Goal: Navigation & Orientation: Find specific page/section

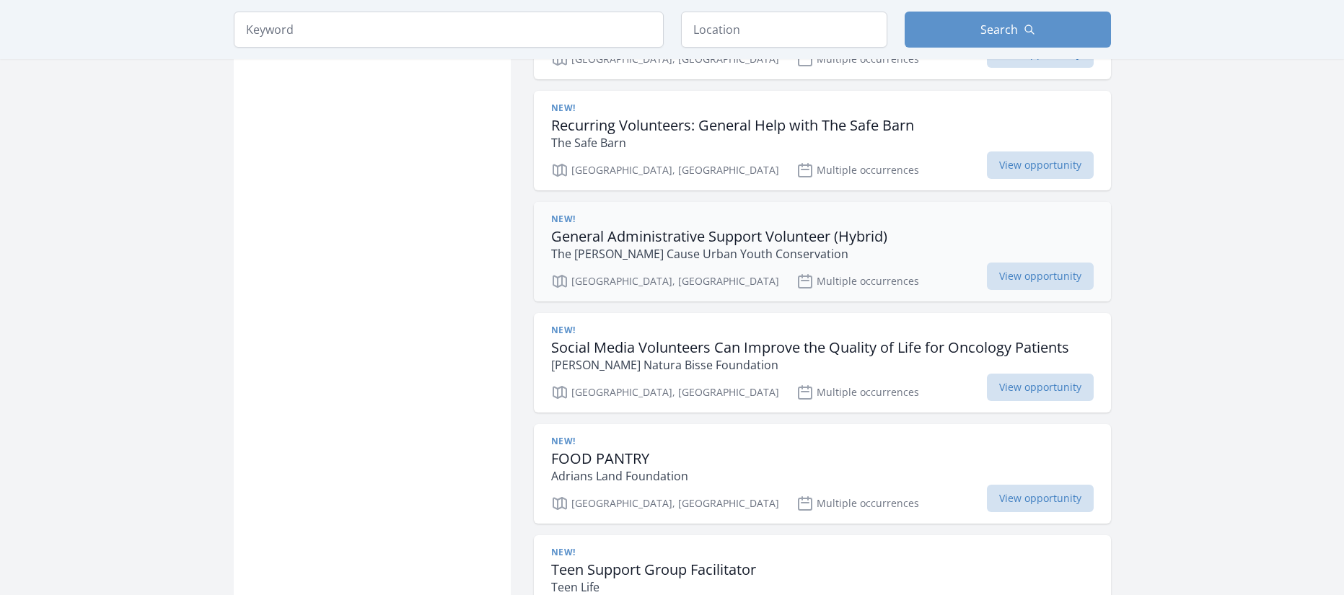
scroll to position [1226, 0]
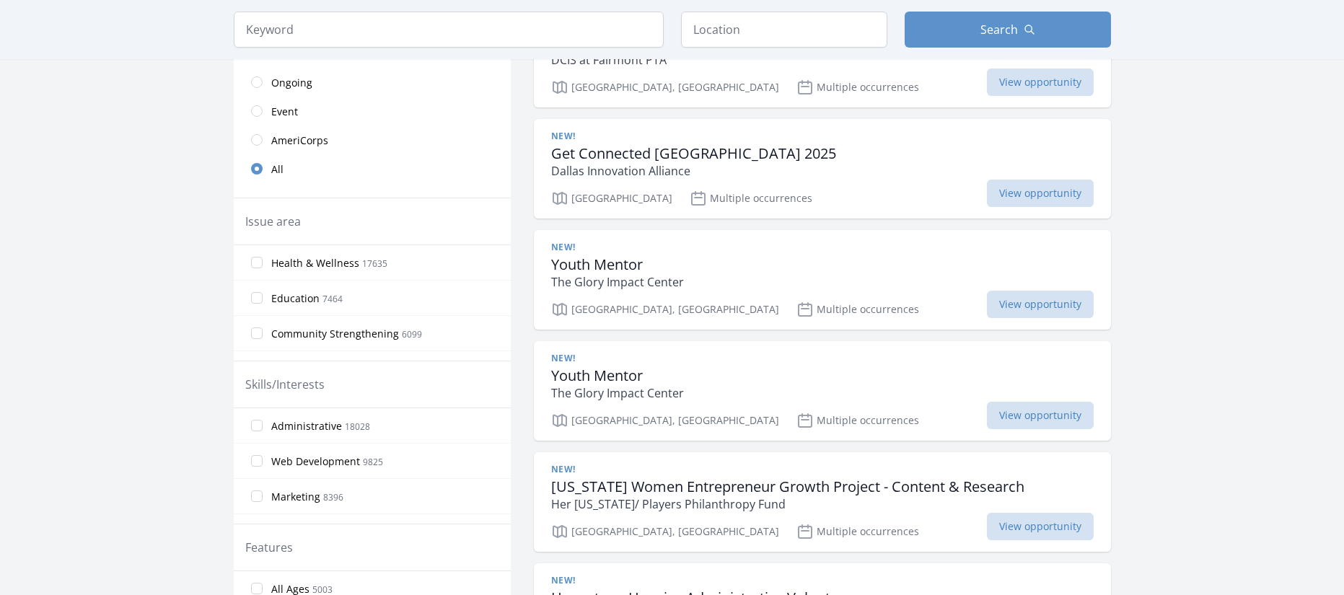
drag, startPoint x: 351, startPoint y: 305, endPoint x: 361, endPoint y: 293, distance: 15.4
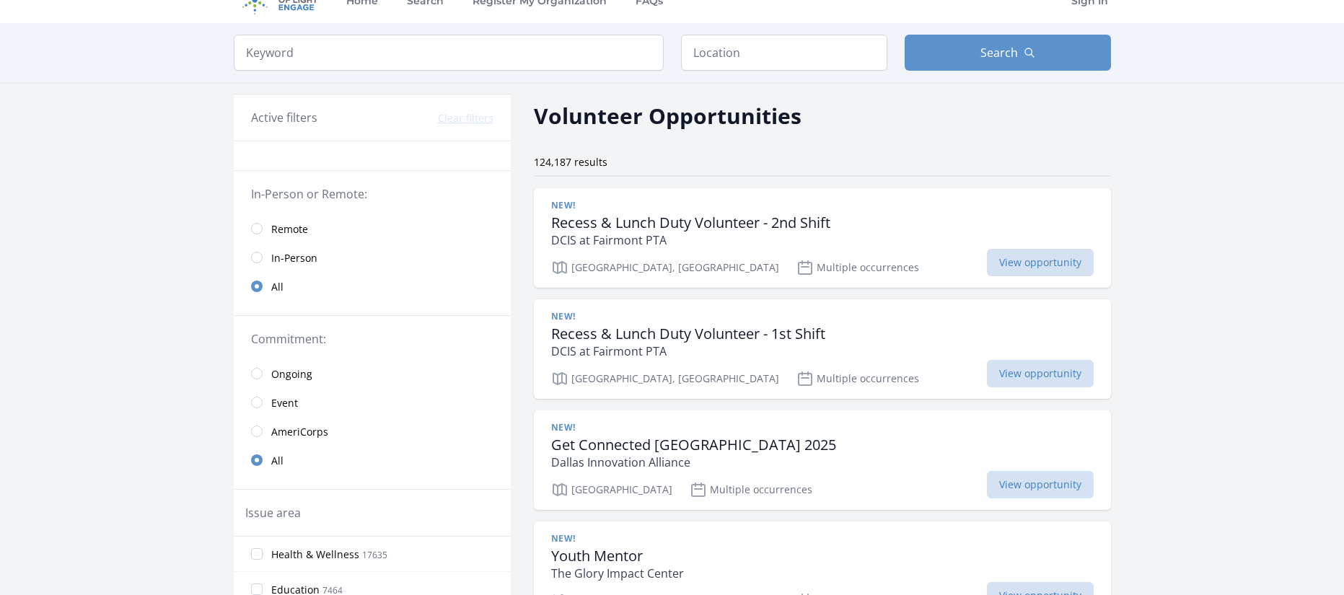
scroll to position [0, 0]
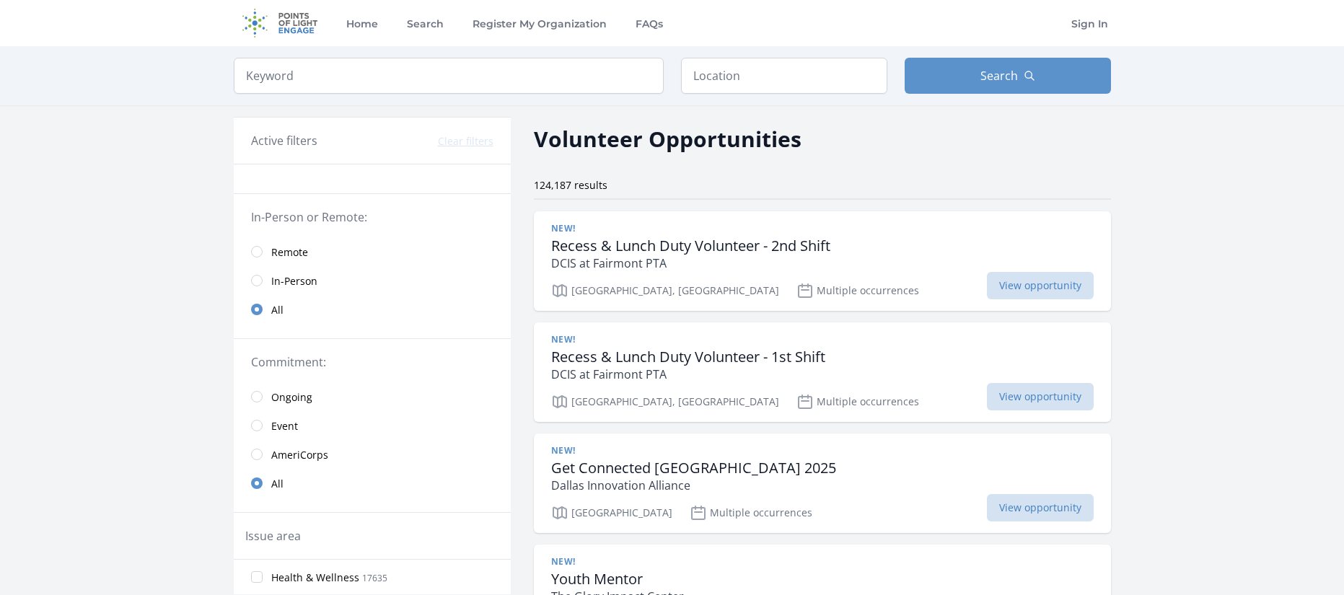
click at [287, 21] on img at bounding box center [280, 23] width 93 height 46
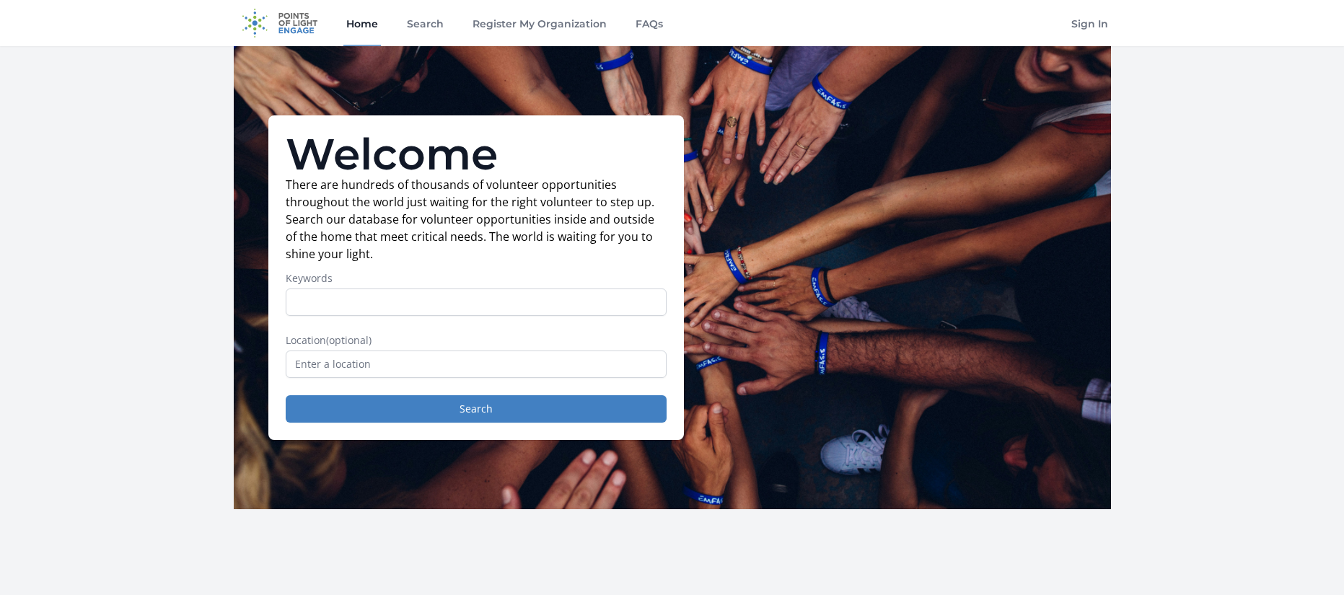
click at [296, 27] on img at bounding box center [280, 23] width 93 height 46
